Goal: Find specific page/section

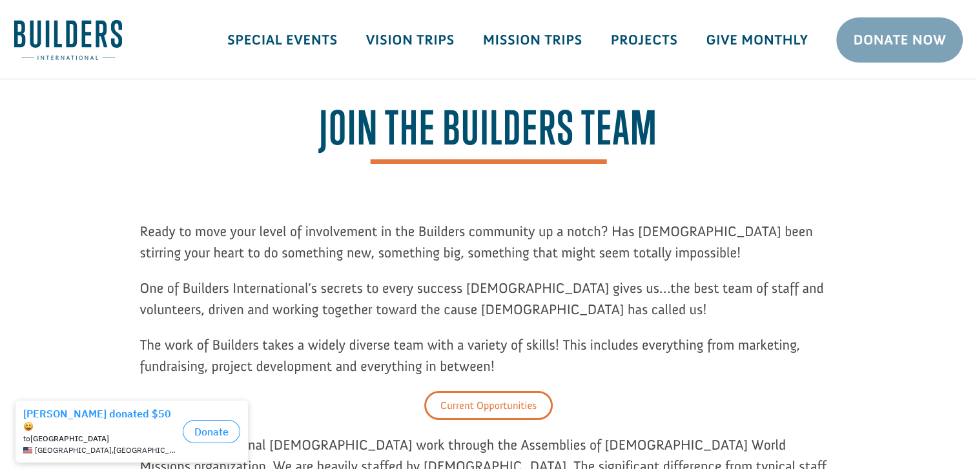
click at [503, 407] on link "Current Opportunities" at bounding box center [488, 405] width 128 height 29
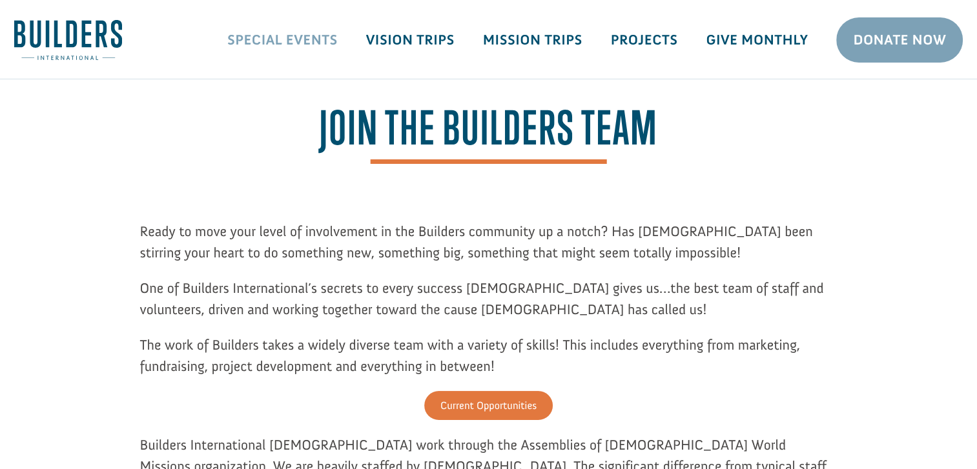
click at [332, 45] on link "Special Events" at bounding box center [282, 39] width 139 height 37
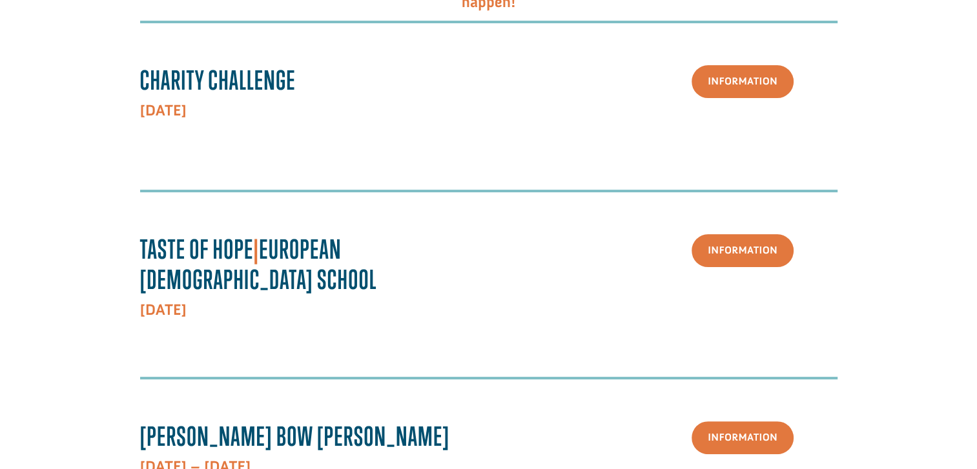
scroll to position [41, 0]
